Goal: Transaction & Acquisition: Purchase product/service

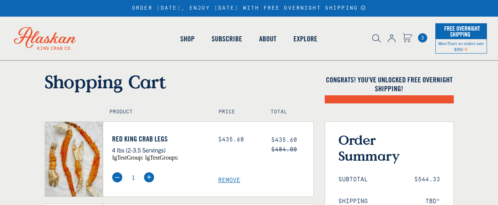
select select "40826592231503"
select select "40826730905679"
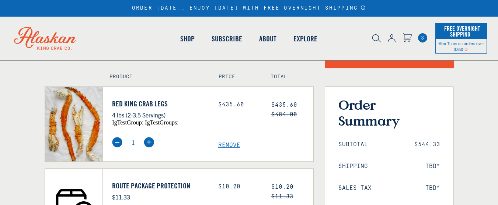
scroll to position [74, 0]
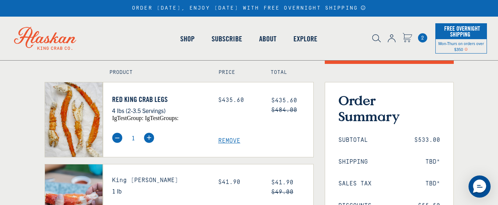
select select "40826592231503"
select select "40826730905679"
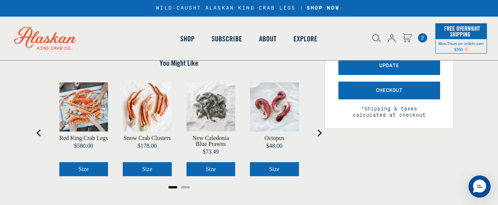
scroll to position [224, 0]
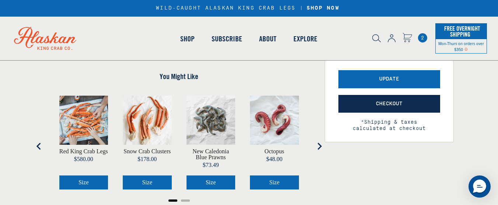
click at [367, 102] on button "Checkout" at bounding box center [389, 104] width 102 height 18
